Goal: Task Accomplishment & Management: Use online tool/utility

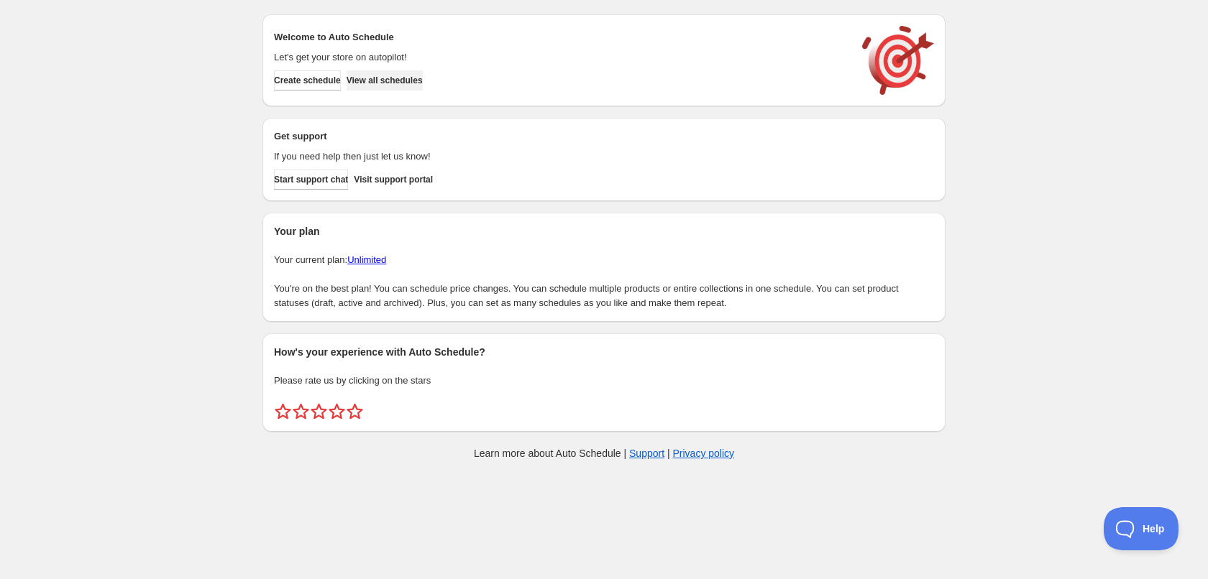
click at [414, 83] on span "View all schedules" at bounding box center [384, 81] width 76 height 12
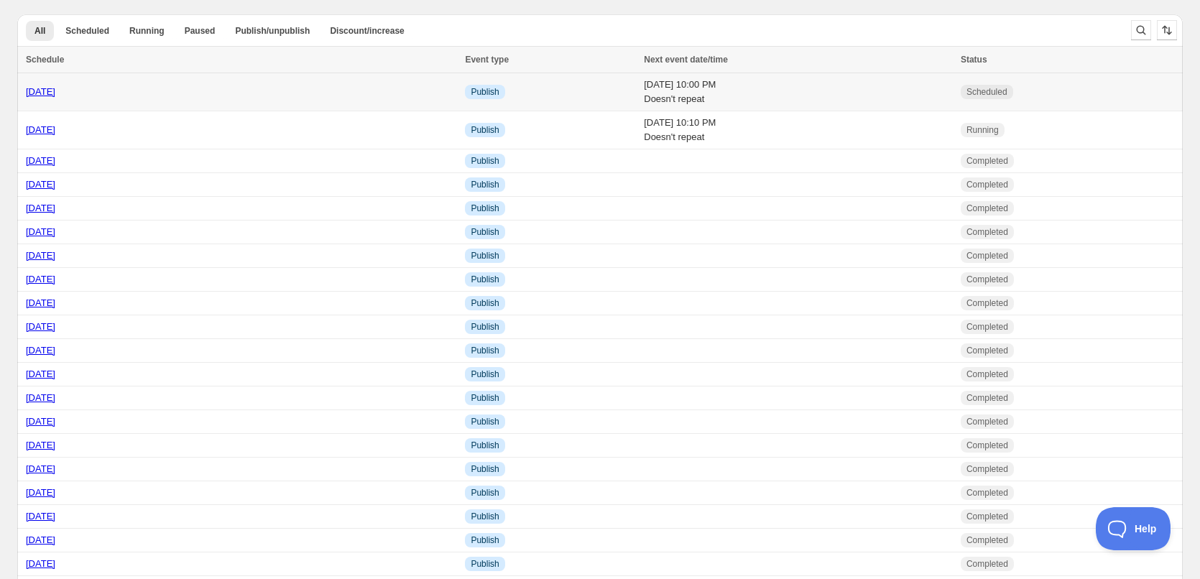
click at [408, 102] on td "[DATE]" at bounding box center [239, 92] width 444 height 38
